Goal: Check status: Check status

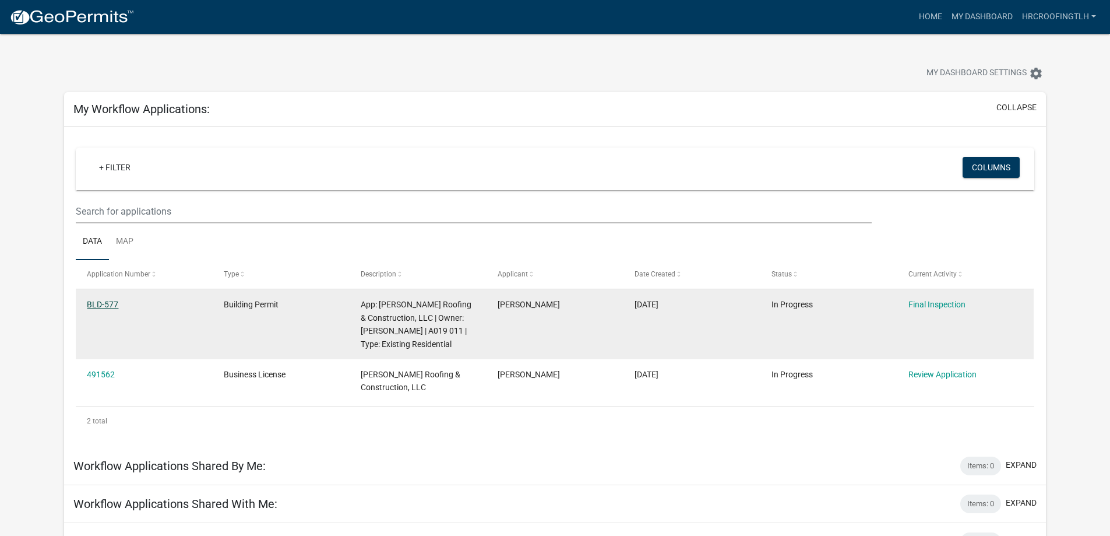
click at [103, 305] on link "BLD-577" at bounding box center [102, 304] width 31 height 9
click at [331, 317] on datatable-body-cell "Building Permit" at bounding box center [281, 324] width 137 height 70
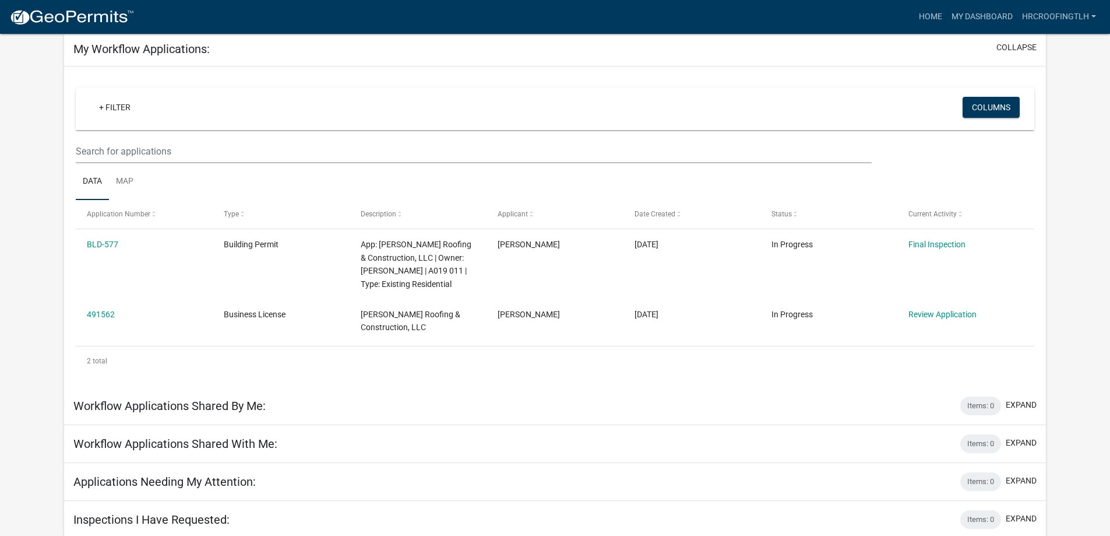
scroll to position [63, 0]
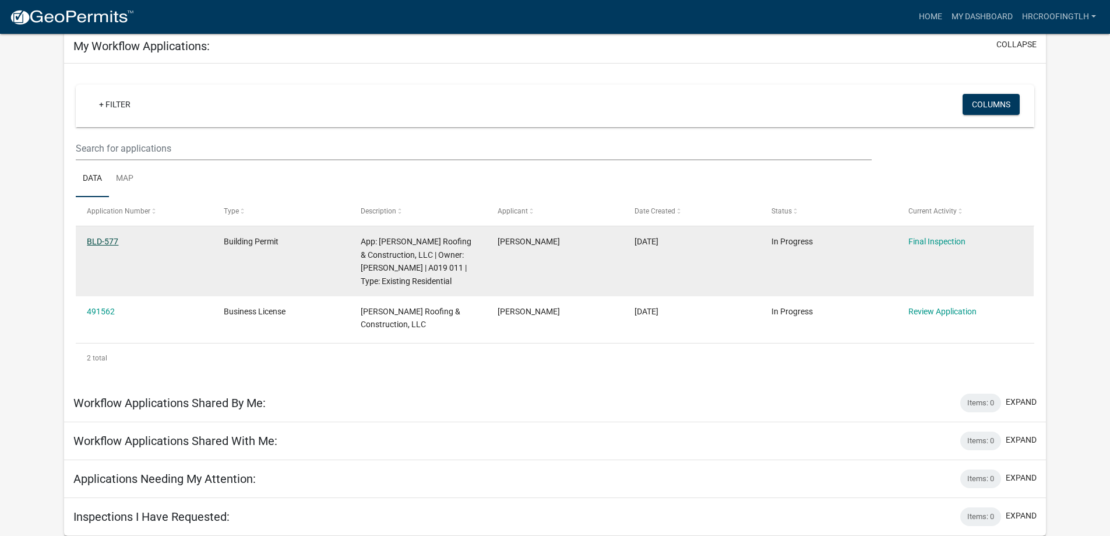
click at [98, 238] on link "BLD-577" at bounding box center [102, 241] width 31 height 9
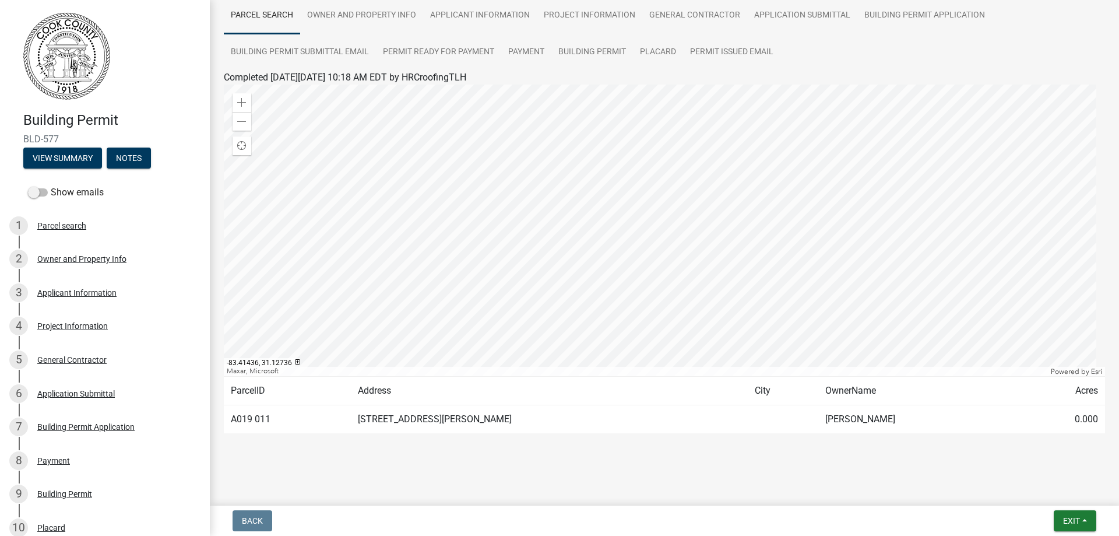
scroll to position [93, 0]
click at [558, 415] on td "806 FORREST AVE" at bounding box center [549, 418] width 397 height 29
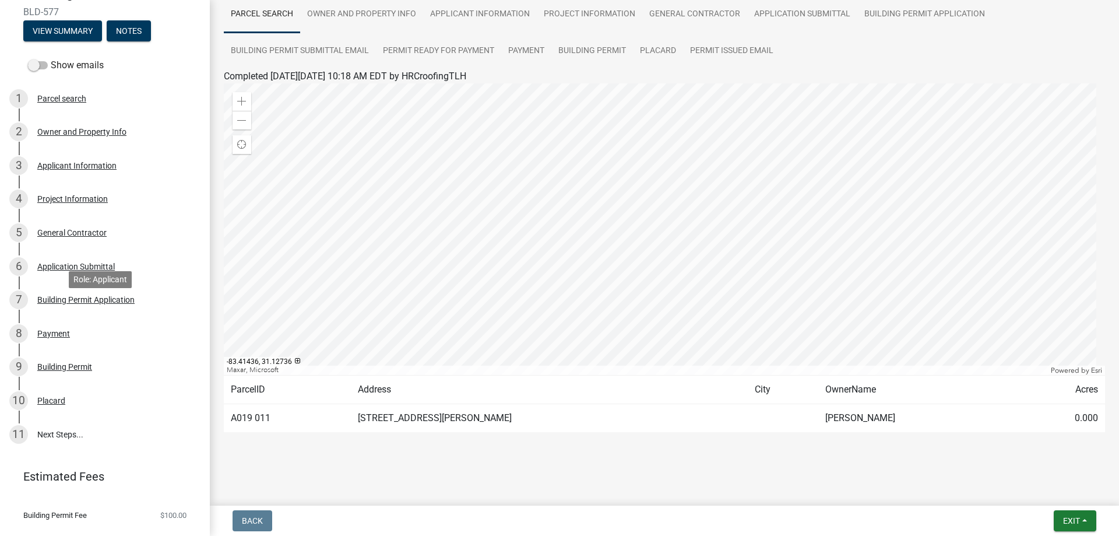
scroll to position [150, 0]
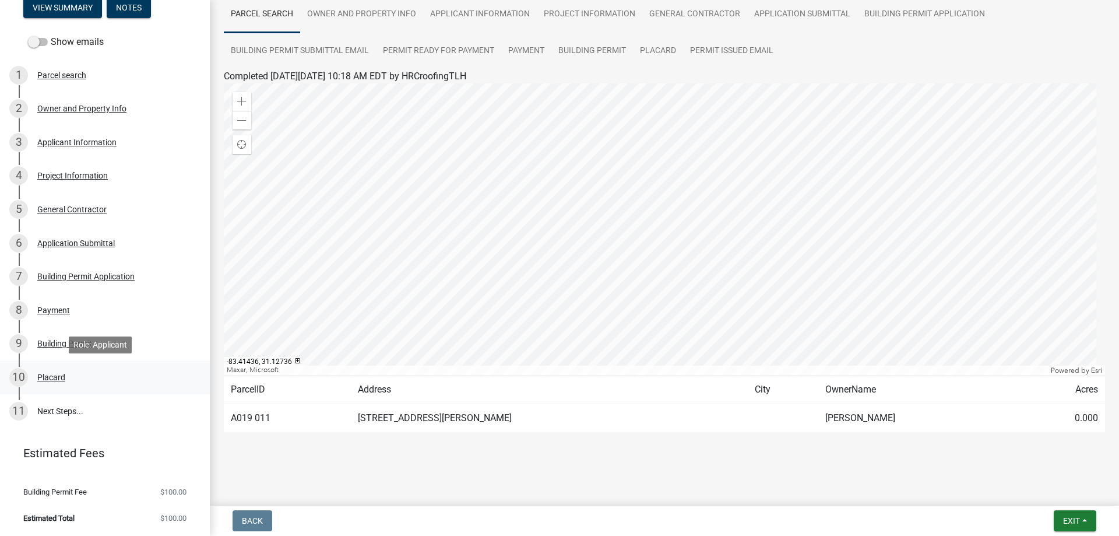
click at [41, 377] on div "Placard" at bounding box center [51, 377] width 28 height 8
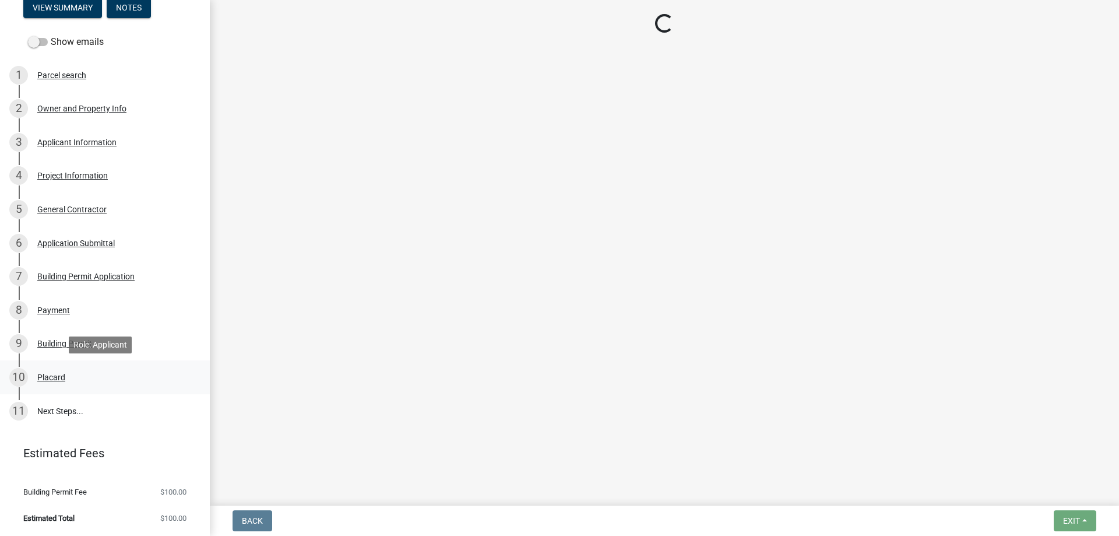
scroll to position [0, 0]
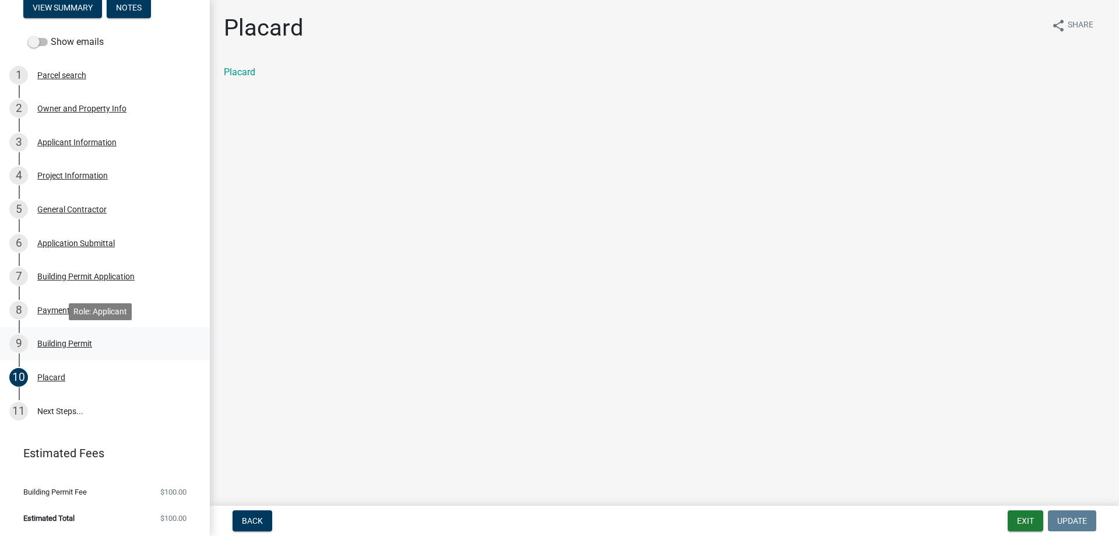
click at [64, 343] on div "Building Permit" at bounding box center [64, 343] width 55 height 8
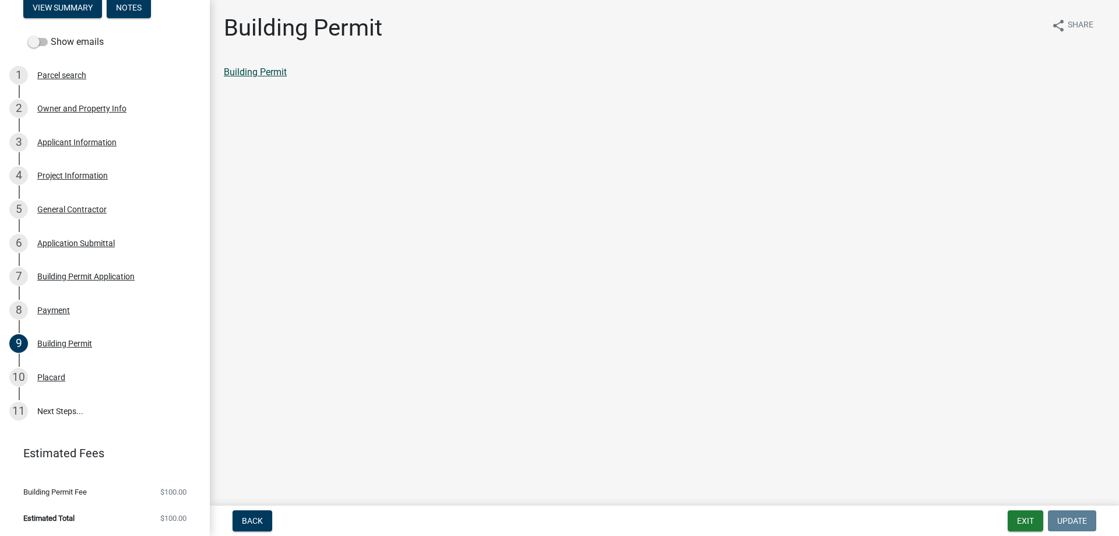
click at [259, 73] on link "Building Permit" at bounding box center [255, 71] width 63 height 11
